Goal: Task Accomplishment & Management: Use online tool/utility

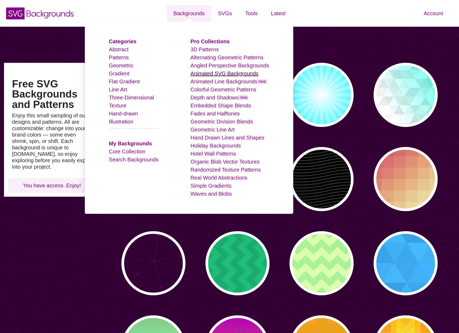
click at [222, 73] on link "Animated SVG Backgrounds" at bounding box center [225, 74] width 68 height 6
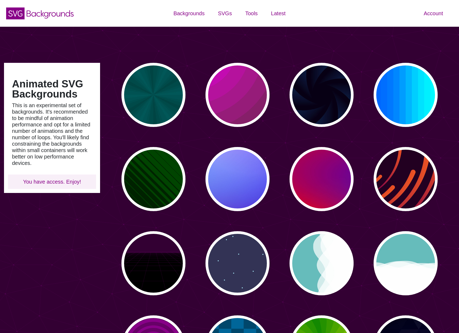
scroll to position [57, 0]
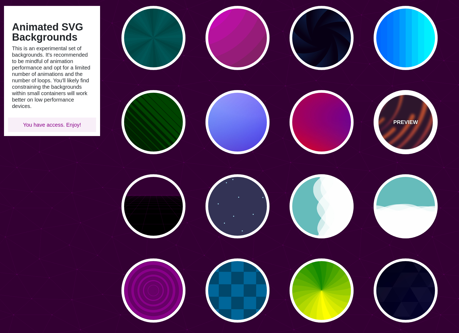
click at [402, 120] on p "PREVIEW" at bounding box center [406, 122] width 25 height 8
type input "#220022"
type input "#EE5522"
type input "#220022"
type input "50"
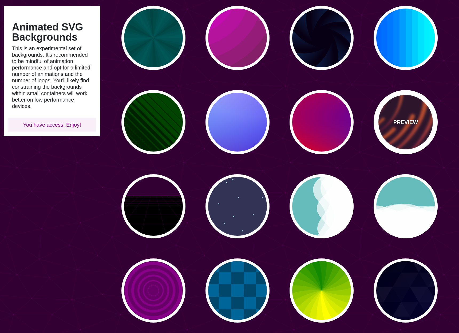
type input "99"
type input "0"
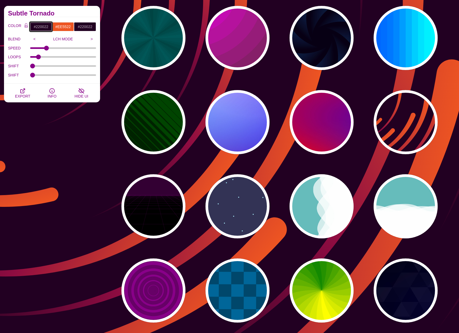
click at [41, 27] on input "#220022" at bounding box center [41, 26] width 22 height 9
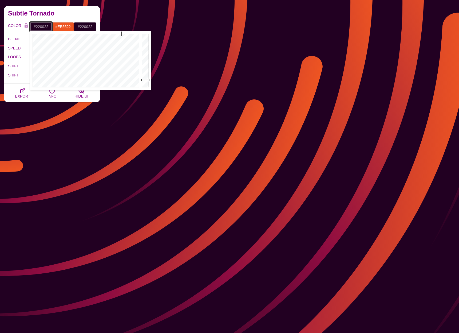
click at [41, 27] on input "#220022" at bounding box center [41, 26] width 22 height 9
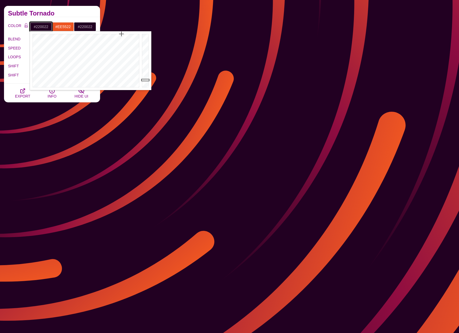
click at [41, 27] on input "#220022" at bounding box center [41, 26] width 22 height 9
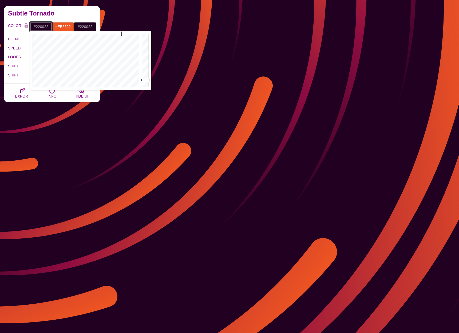
click at [41, 27] on input "#220022" at bounding box center [41, 26] width 22 height 9
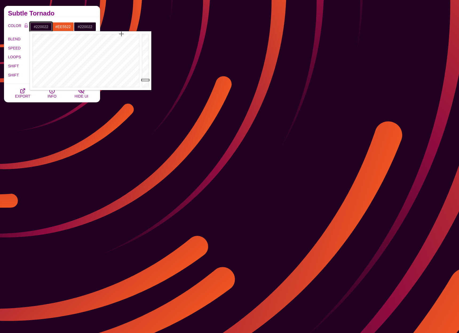
paste input "a4e8ff"
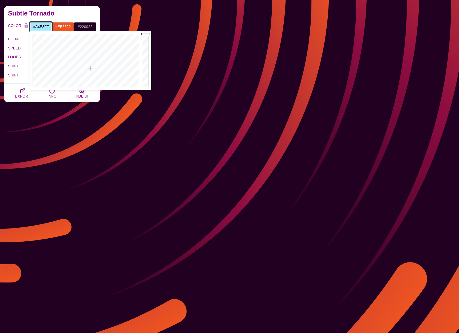
type input "#A4E8FF"
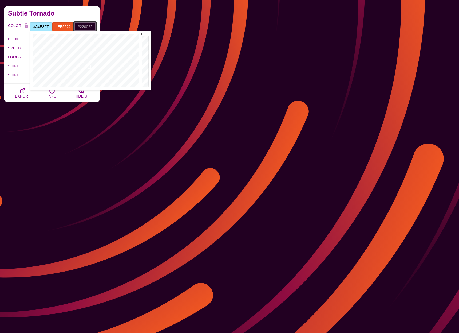
click at [85, 27] on input "#220022" at bounding box center [85, 26] width 22 height 9
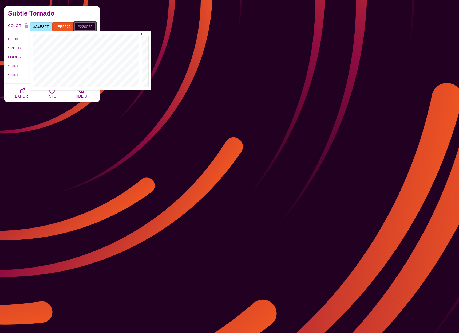
click at [85, 27] on input "#220022" at bounding box center [85, 26] width 22 height 9
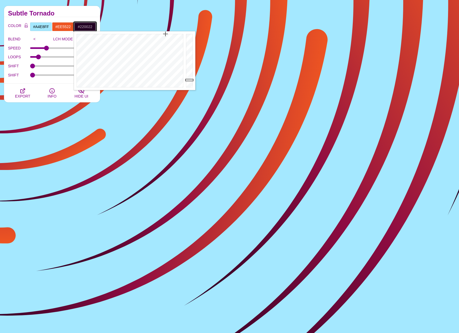
click at [85, 27] on input "#220022" at bounding box center [85, 26] width 22 height 9
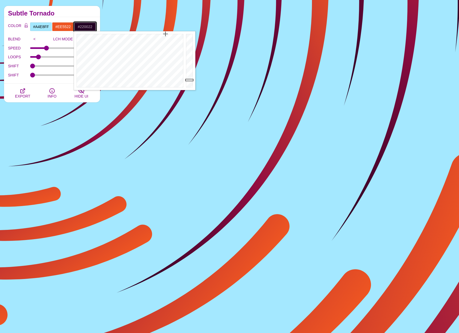
paste input "a4e8ff"
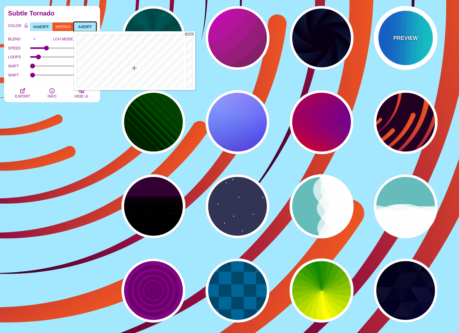
type input "#A4E8FF"
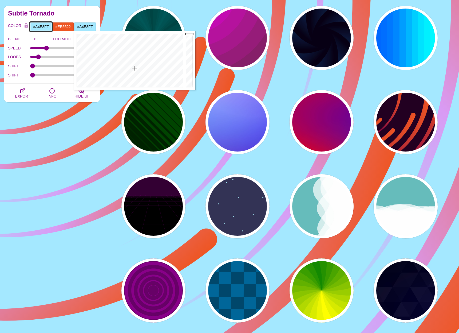
click at [44, 29] on input "#A4E8FF" at bounding box center [41, 26] width 22 height 9
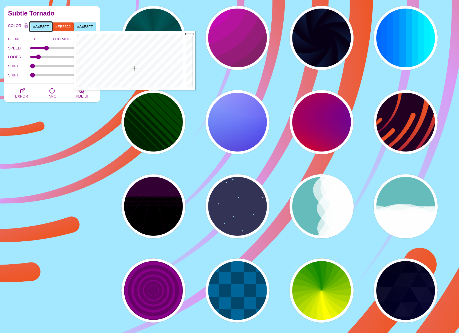
click at [44, 29] on input "#A4E8FF" at bounding box center [41, 26] width 22 height 9
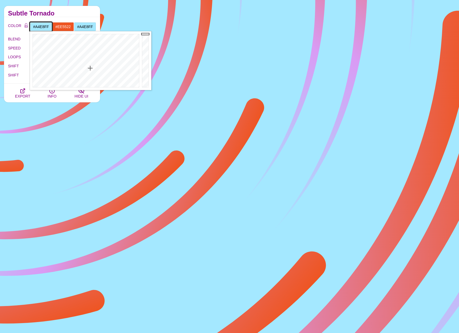
paste input "ccf2ff"
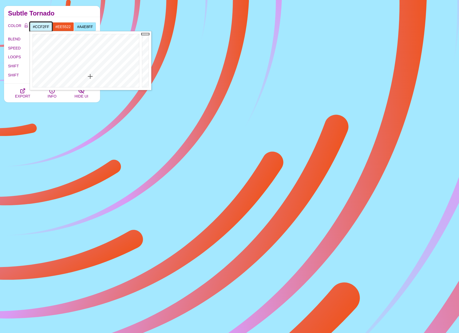
type input "#CCF2FF"
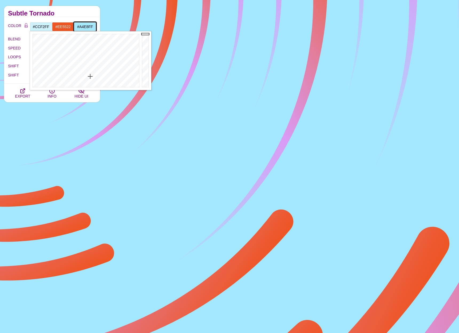
click at [88, 26] on input "#A4E8FF" at bounding box center [85, 26] width 22 height 9
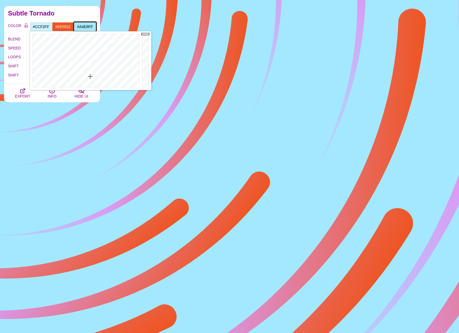
click at [88, 26] on input "#A4E8FF" at bounding box center [85, 26] width 22 height 9
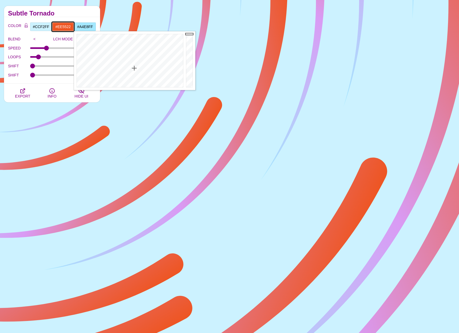
click at [63, 26] on input "#EE5522" at bounding box center [63, 26] width 22 height 9
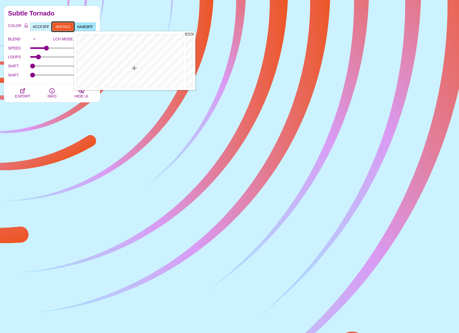
click at [63, 26] on input "#EE5522" at bounding box center [63, 26] width 22 height 9
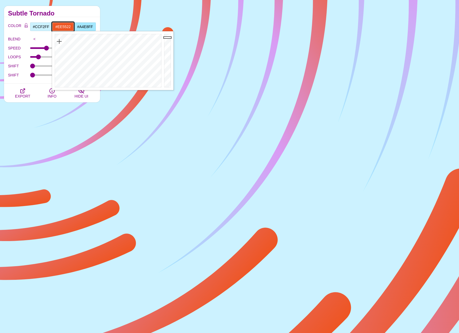
paste input "A4E8FF"
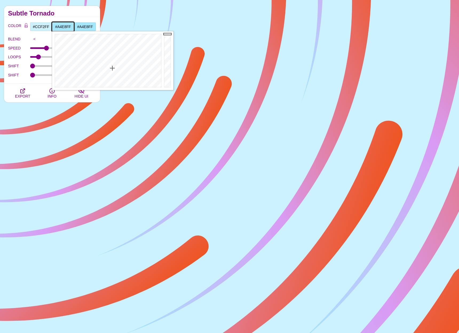
type input "#A4E8FF"
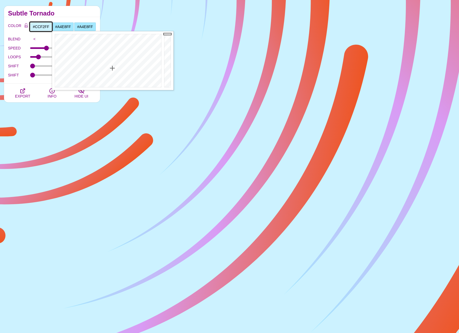
click at [43, 26] on input "#CCF2FF" at bounding box center [41, 26] width 22 height 9
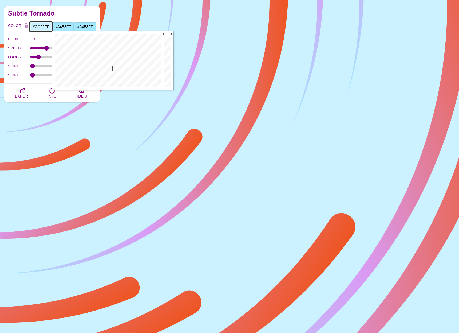
click at [43, 26] on input "#CCF2FF" at bounding box center [41, 26] width 22 height 9
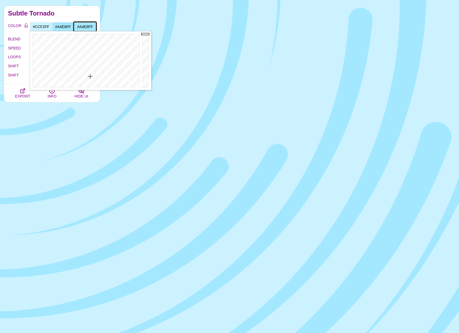
click at [90, 27] on input "#A4E8FF" at bounding box center [85, 26] width 22 height 9
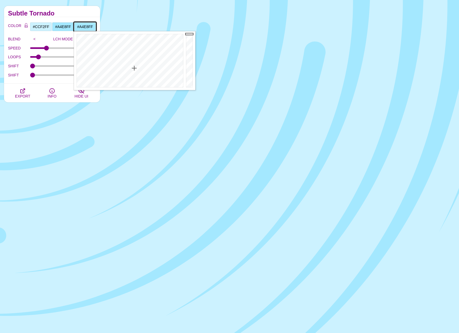
click at [90, 27] on input "#A4E8FF" at bounding box center [85, 26] width 22 height 9
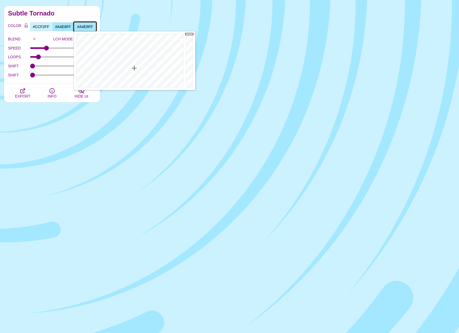
click at [90, 27] on input "#A4E8FF" at bounding box center [85, 26] width 22 height 9
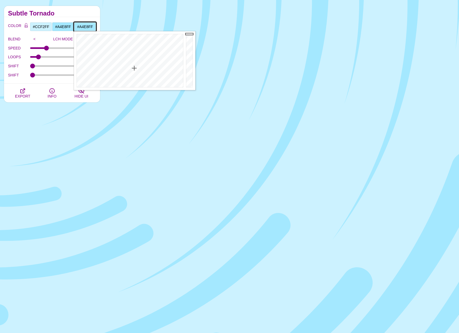
click at [90, 27] on input "#A4E8FF" at bounding box center [85, 26] width 22 height 9
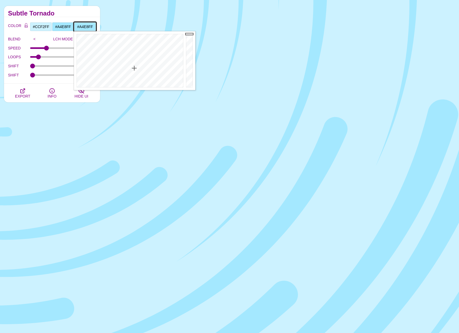
click at [90, 27] on input "#A4E8FF" at bounding box center [85, 26] width 22 height 9
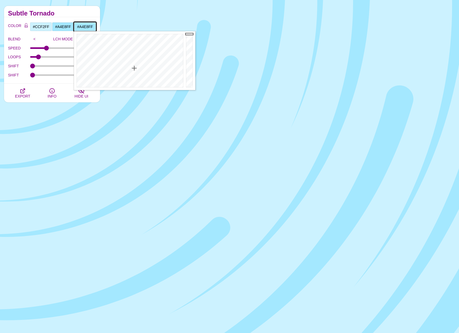
paste input "CCF2"
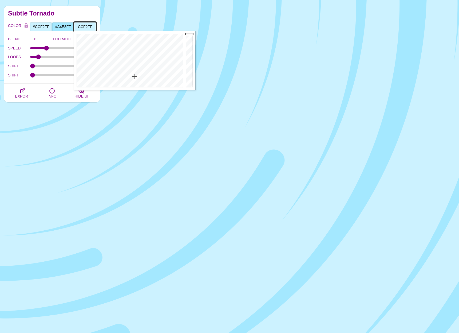
type input "#CCF2FF"
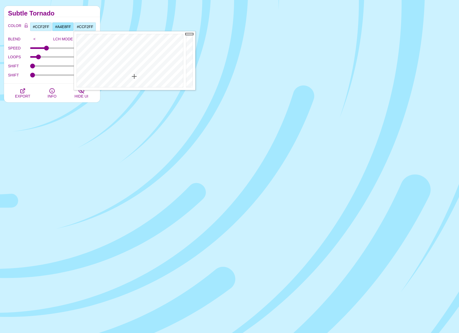
click at [79, 13] on h2 "Subtle Tornado" at bounding box center [52, 13] width 88 height 4
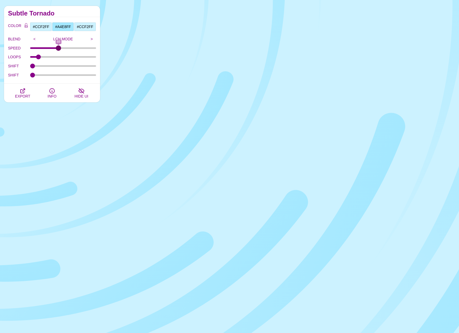
drag, startPoint x: 49, startPoint y: 47, endPoint x: 58, endPoint y: 48, distance: 9.7
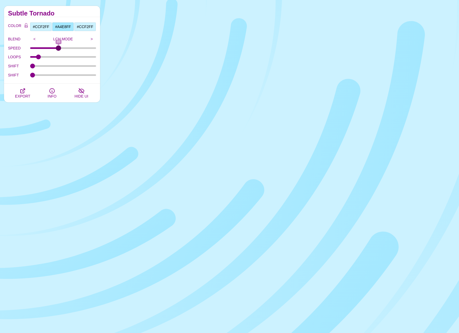
type input "88"
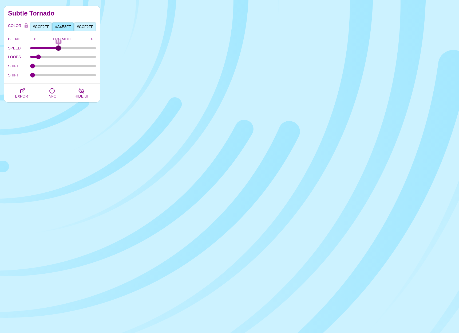
click at [58, 48] on input "SPEED" at bounding box center [63, 48] width 66 height 2
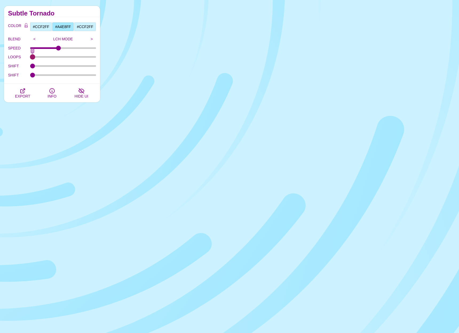
drag, startPoint x: 39, startPoint y: 56, endPoint x: 19, endPoint y: 56, distance: 19.5
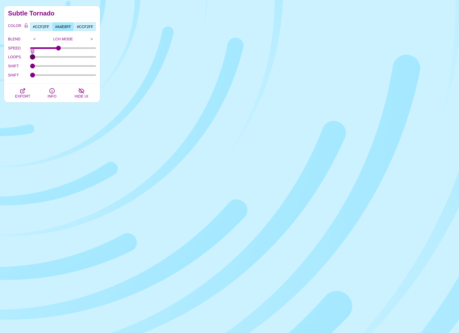
type input "0"
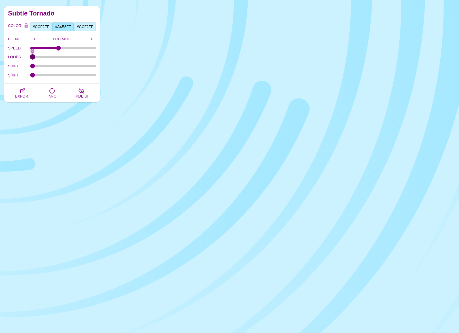
click at [30, 56] on input "LOOPS" at bounding box center [63, 57] width 66 height 2
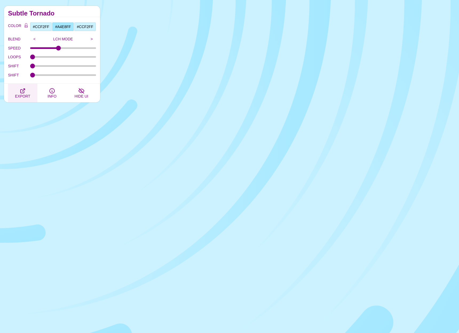
click at [24, 89] on icon "button" at bounding box center [23, 91] width 4 height 4
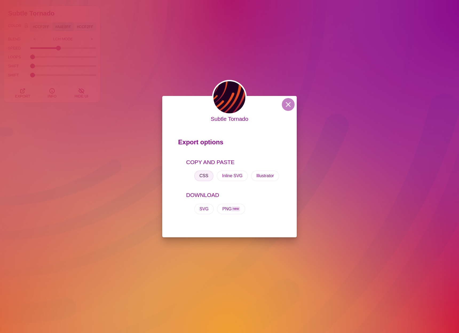
click at [205, 175] on button "CSS" at bounding box center [203, 175] width 19 height 11
click at [286, 105] on button at bounding box center [288, 104] width 13 height 13
